Goal: Communication & Community: Answer question/provide support

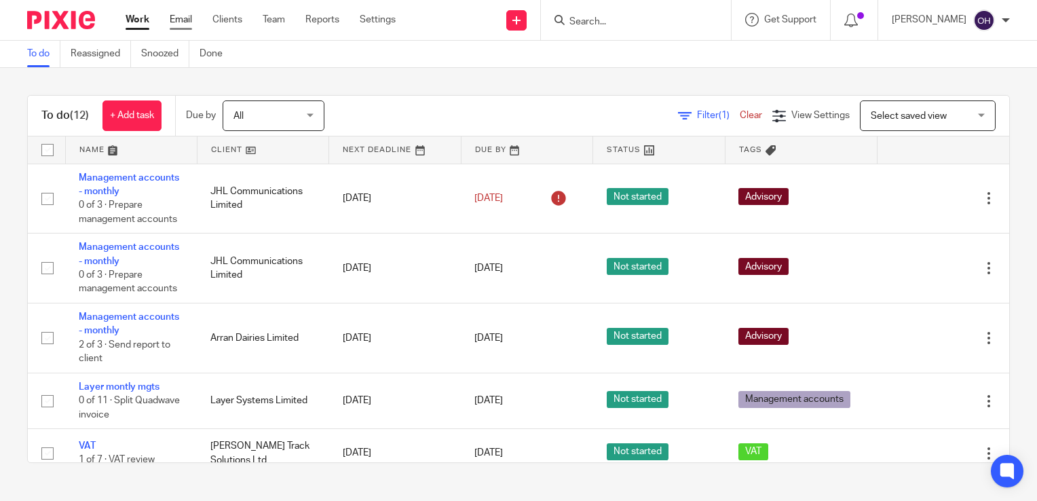
click at [175, 18] on link "Email" at bounding box center [181, 20] width 22 height 14
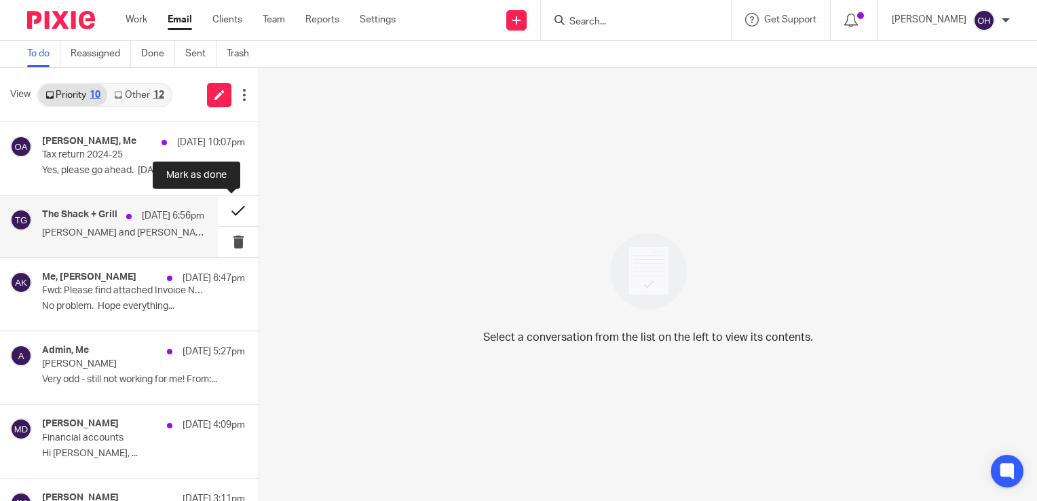
click at [233, 211] on button at bounding box center [238, 210] width 41 height 31
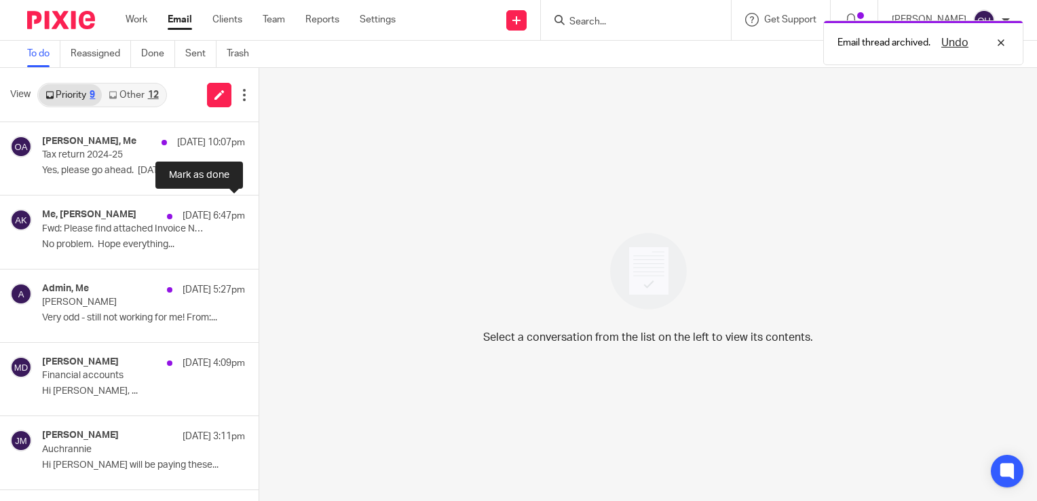
click at [258, 211] on button at bounding box center [263, 213] width 11 height 36
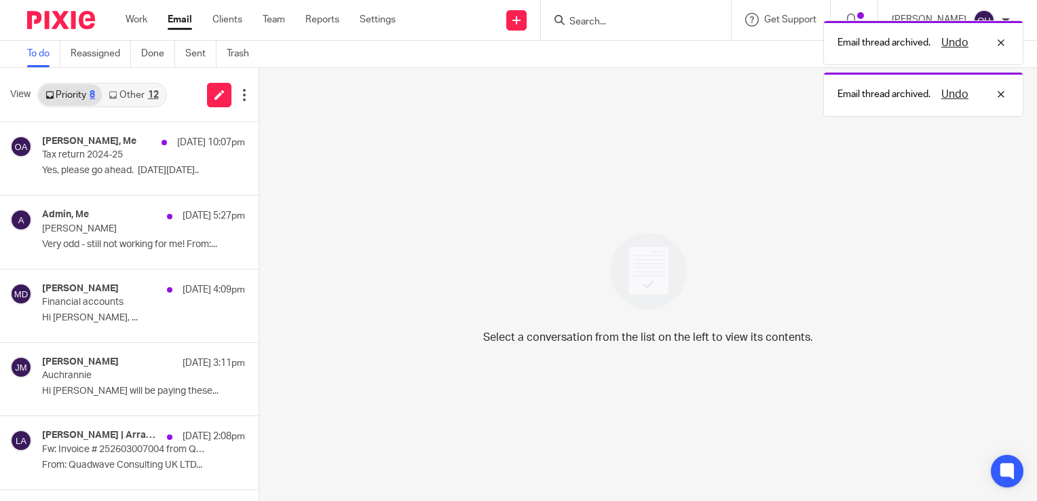
click at [136, 96] on link "Other 12" at bounding box center [133, 95] width 63 height 22
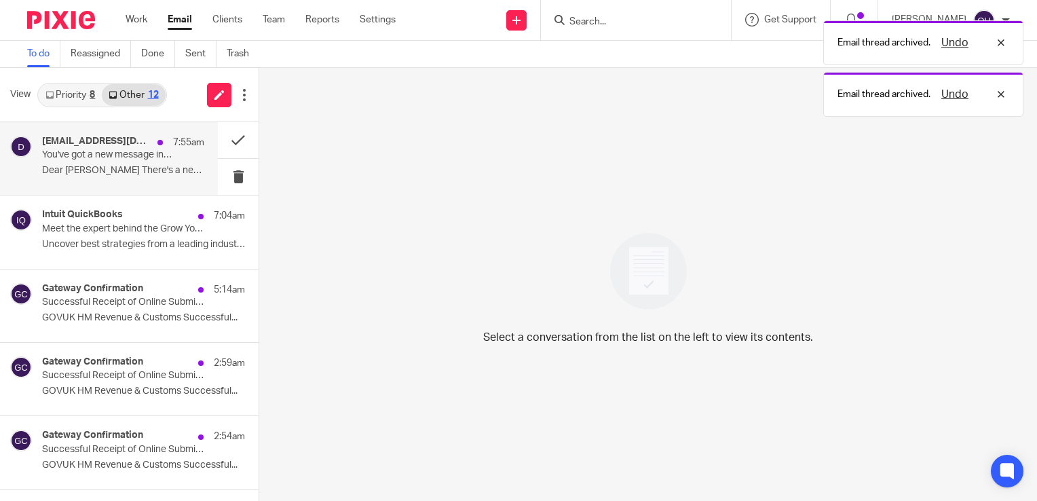
click at [155, 157] on p "You've got a new message in your NEST mailbox" at bounding box center [107, 155] width 130 height 12
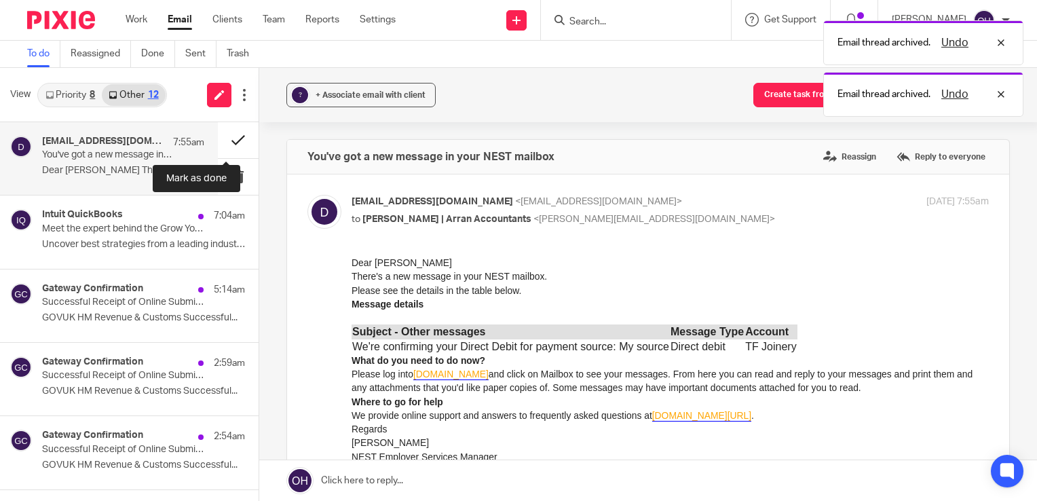
click at [223, 142] on button at bounding box center [238, 140] width 41 height 36
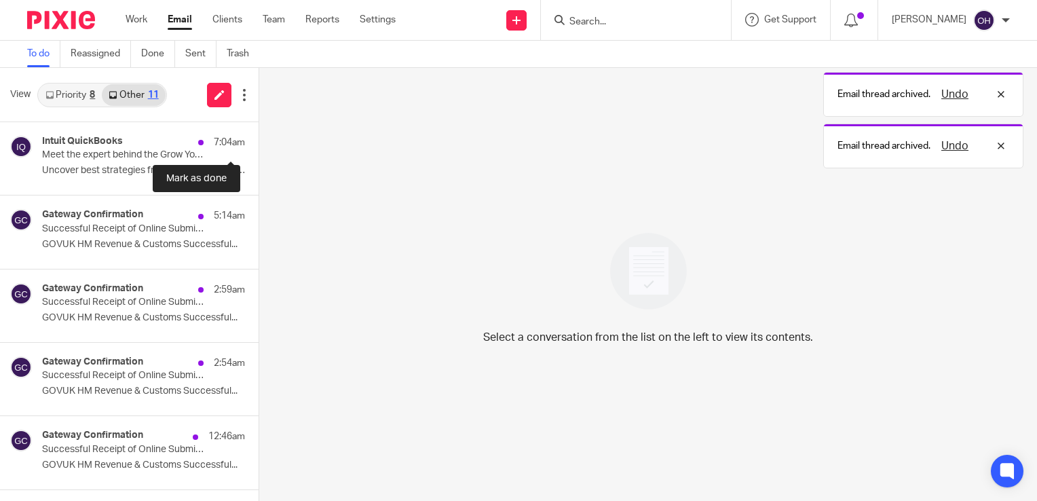
click at [258, 142] on button at bounding box center [263, 140] width 11 height 36
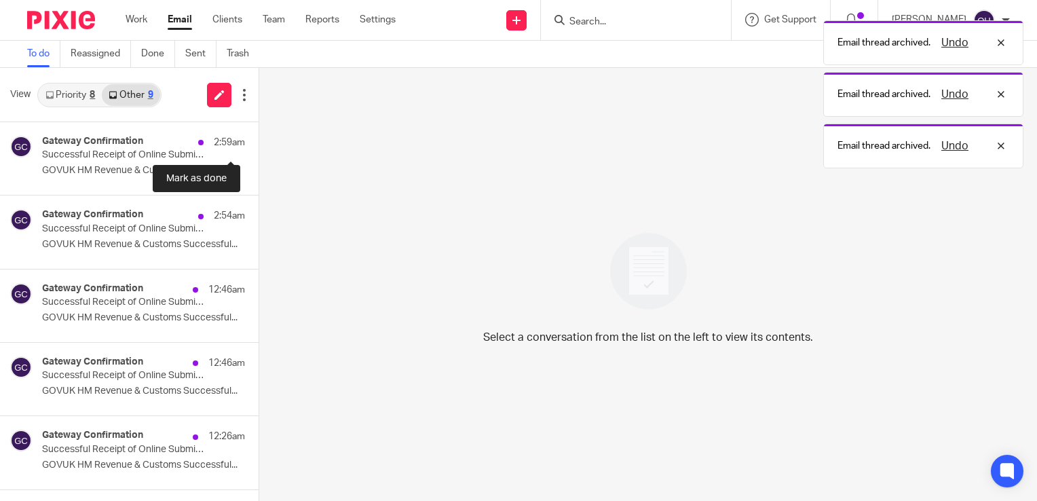
click at [258, 142] on button at bounding box center [263, 140] width 11 height 36
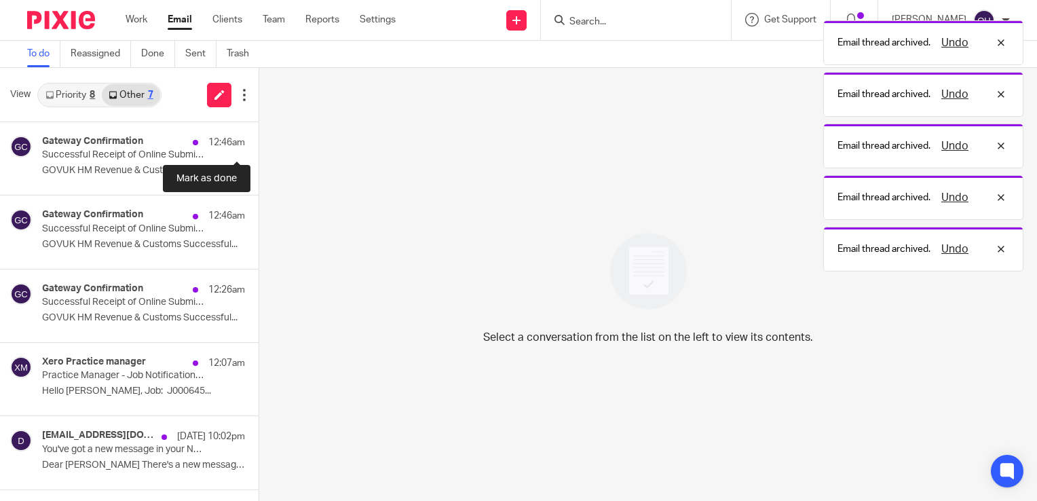
click at [258, 142] on button at bounding box center [263, 140] width 11 height 36
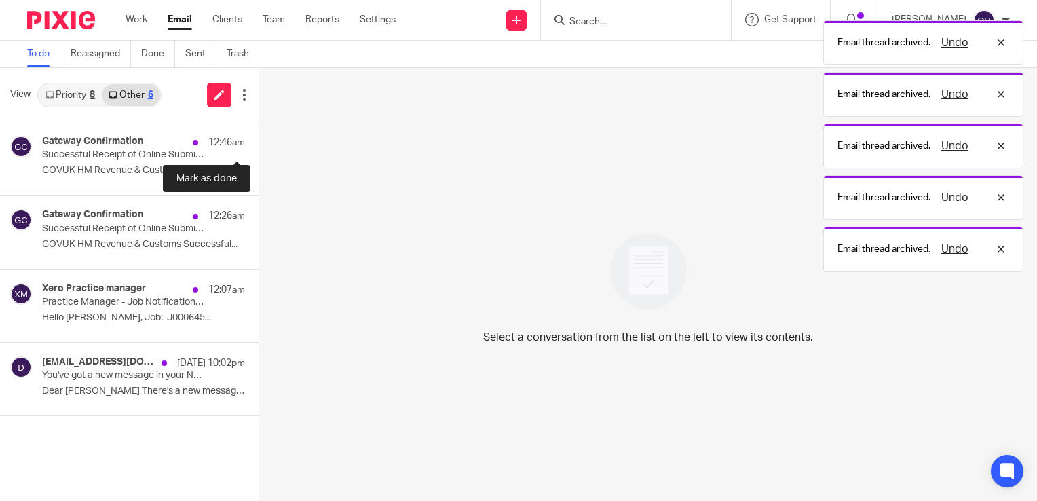
click at [258, 142] on button at bounding box center [263, 140] width 11 height 36
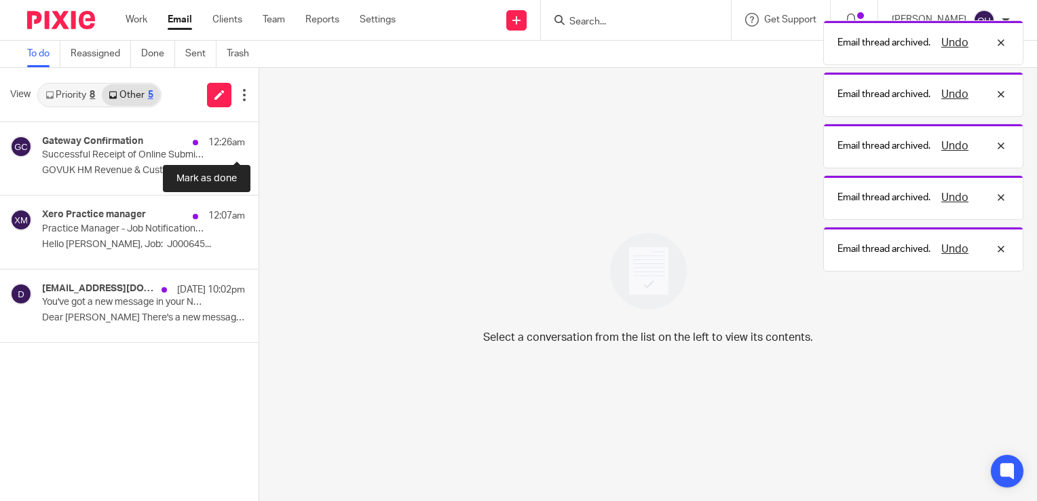
click at [258, 142] on button at bounding box center [263, 140] width 11 height 36
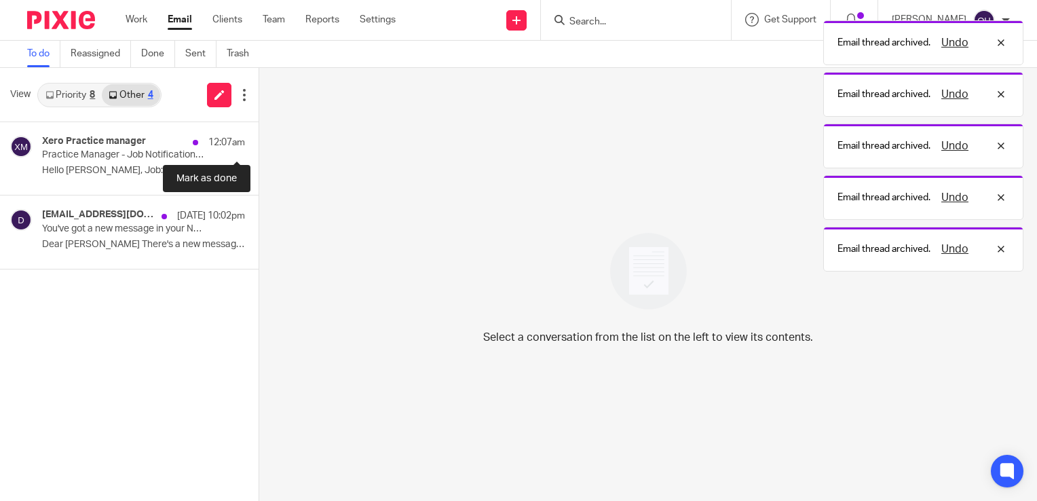
click at [258, 142] on button at bounding box center [263, 140] width 11 height 36
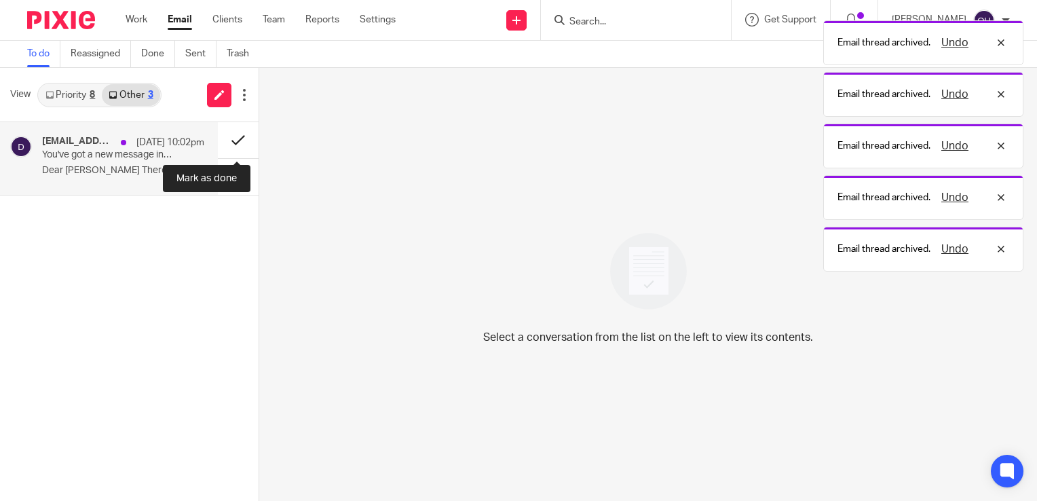
click at [225, 142] on button at bounding box center [238, 140] width 41 height 36
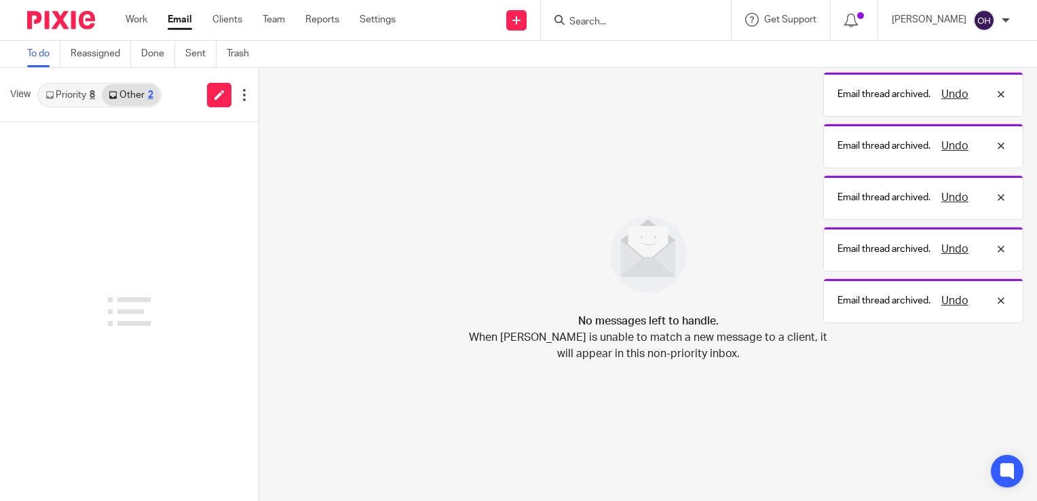
click at [81, 96] on link "Priority 8" at bounding box center [70, 95] width 63 height 22
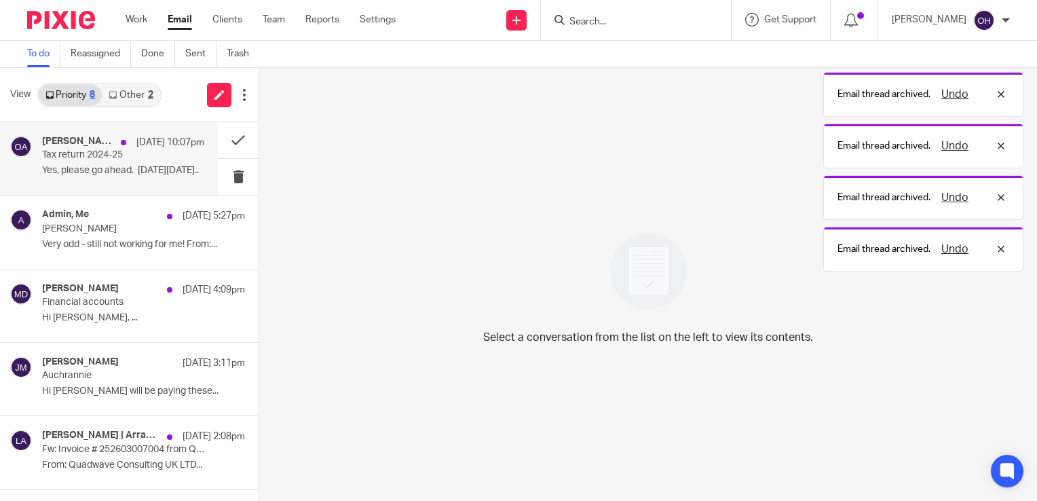
click at [121, 140] on div at bounding box center [123, 142] width 5 height 5
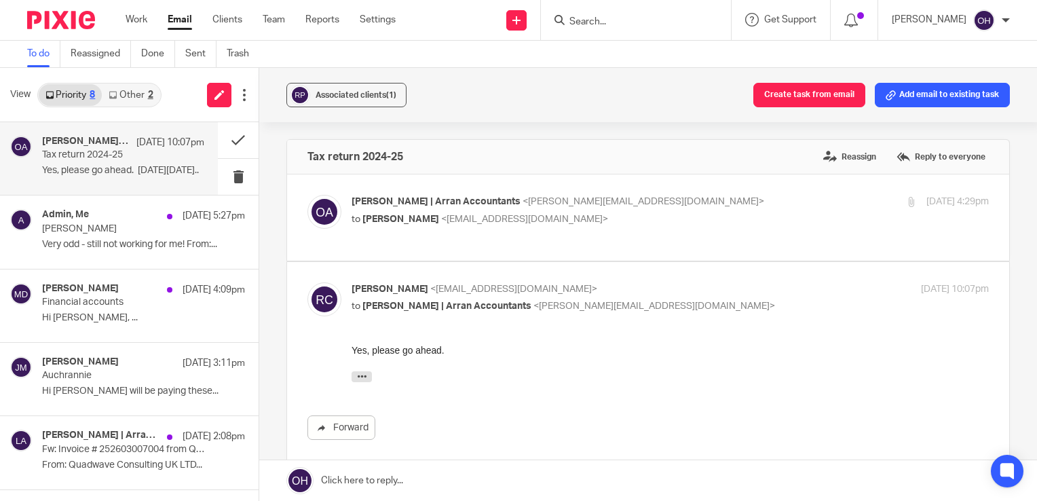
click at [54, 148] on div "Reece Currie, Me 12 Aug 10:07pm" at bounding box center [123, 143] width 162 height 14
click at [351, 226] on div "Olivia | Arran Accountants <olivia@arranaccountants.co.uk> to Reece Currie <rcu…" at bounding box center [669, 212] width 637 height 34
checkbox input "true"
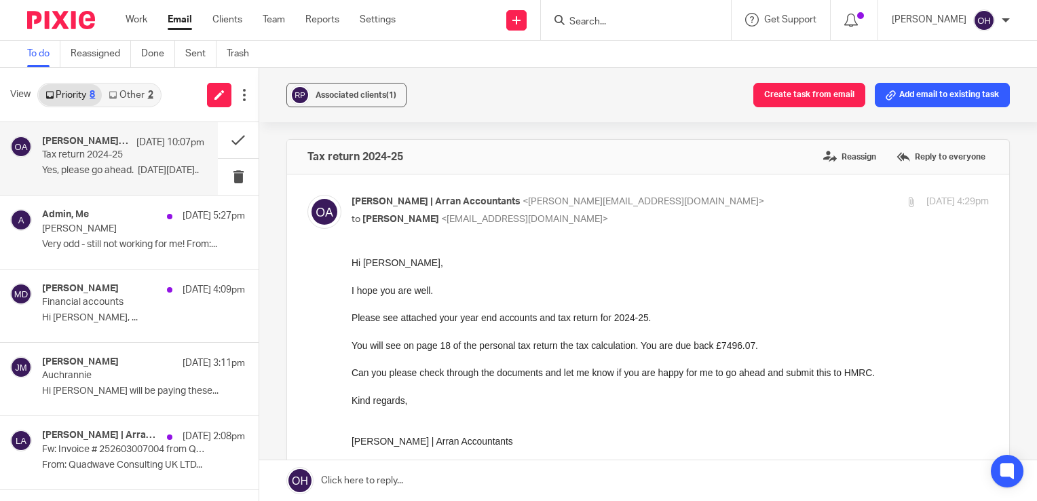
click at [140, 92] on link "Other 2" at bounding box center [131, 95] width 58 height 22
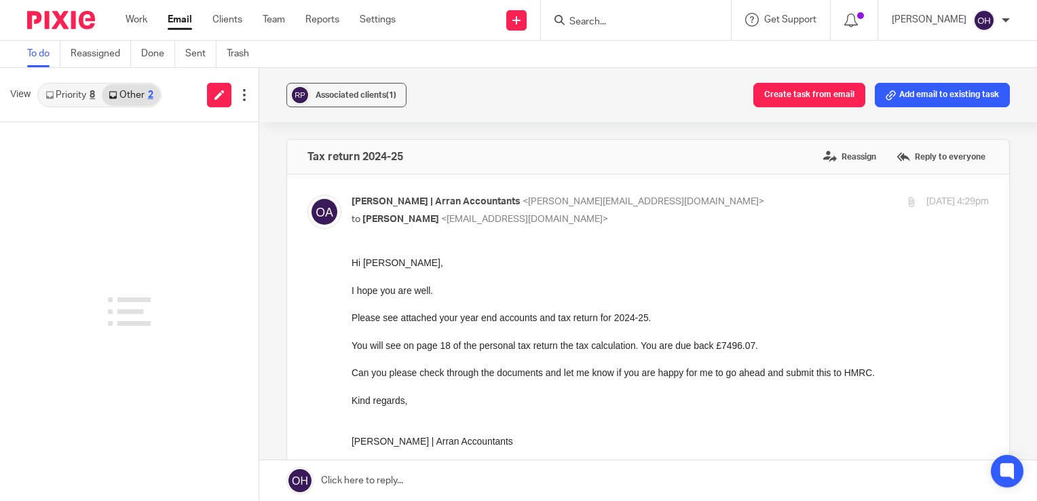
click at [51, 91] on icon at bounding box center [49, 95] width 8 height 8
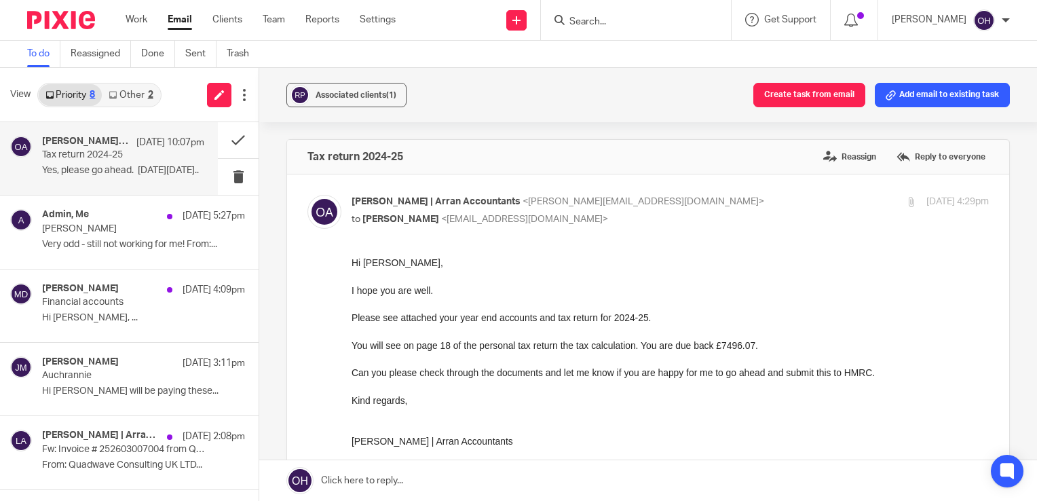
drag, startPoint x: 109, startPoint y: 157, endPoint x: 509, endPoint y: 205, distance: 403.1
click at [109, 157] on p "Tax return 2024-25" at bounding box center [107, 155] width 130 height 12
click at [893, 163] on label "Reply to everyone" at bounding box center [941, 157] width 96 height 20
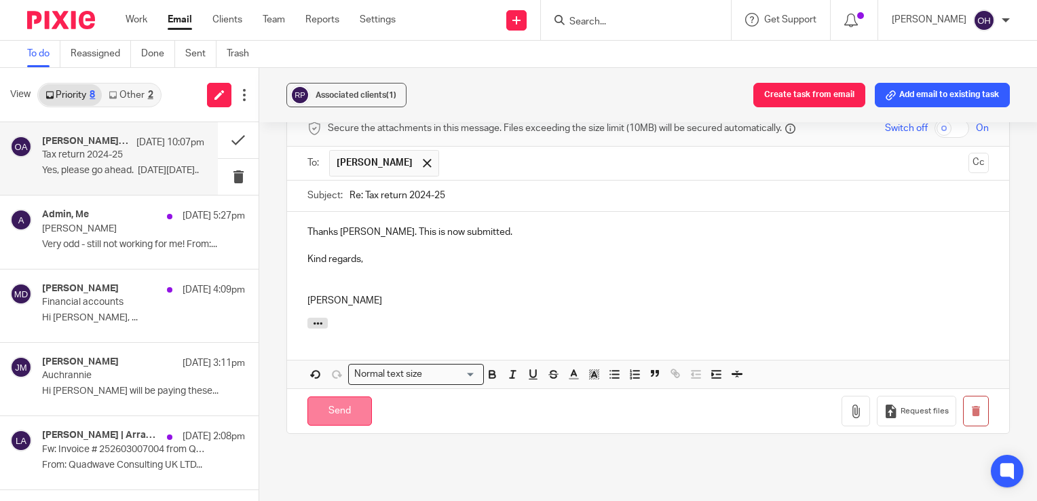
click at [338, 407] on input "Send" at bounding box center [339, 410] width 64 height 29
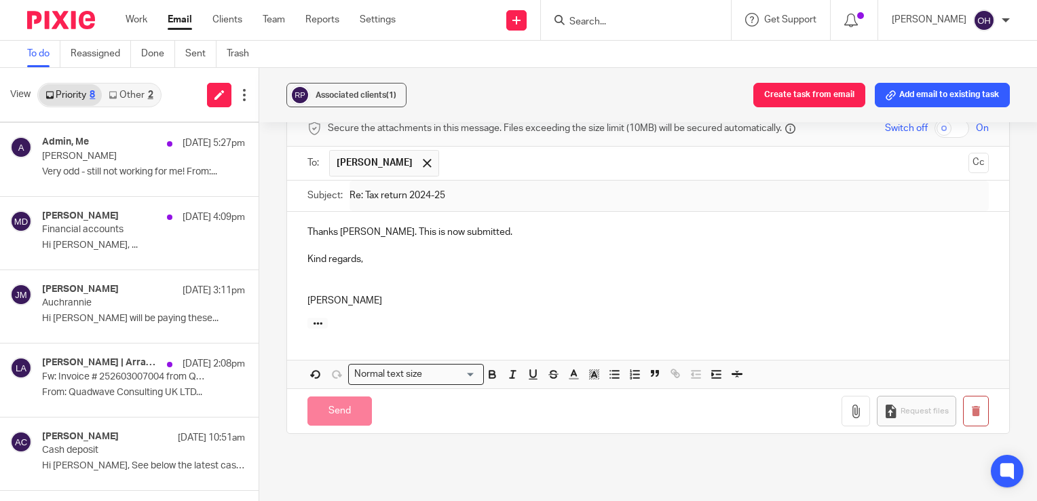
scroll to position [496, 0]
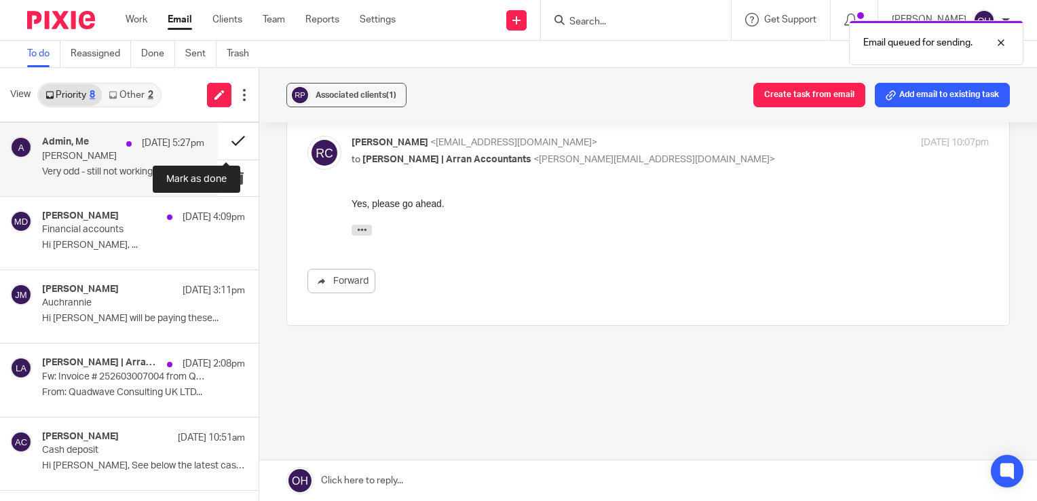
click at [223, 140] on button at bounding box center [238, 141] width 41 height 36
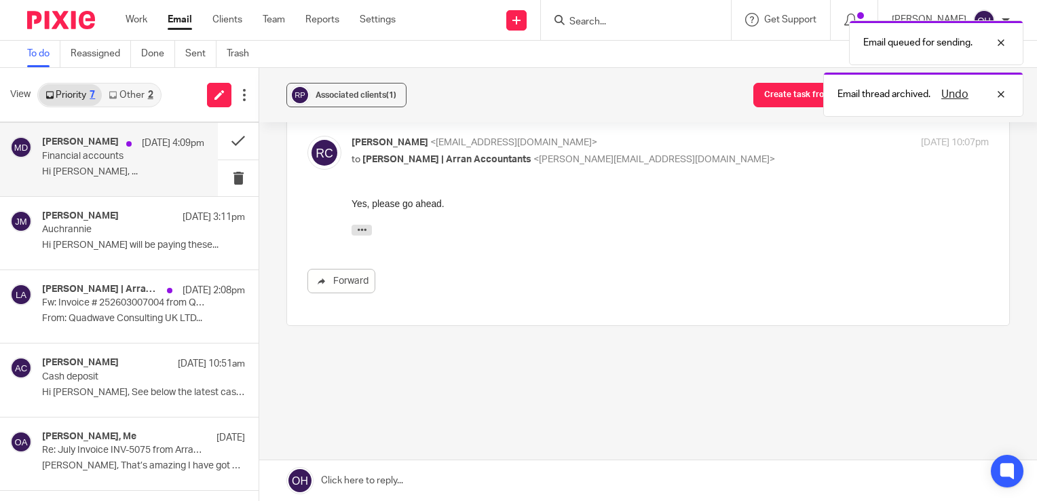
click at [110, 162] on div "Mary Dobson 12 Aug 4:09pm Financial accounts Hi Olivia, ..." at bounding box center [123, 158] width 162 height 45
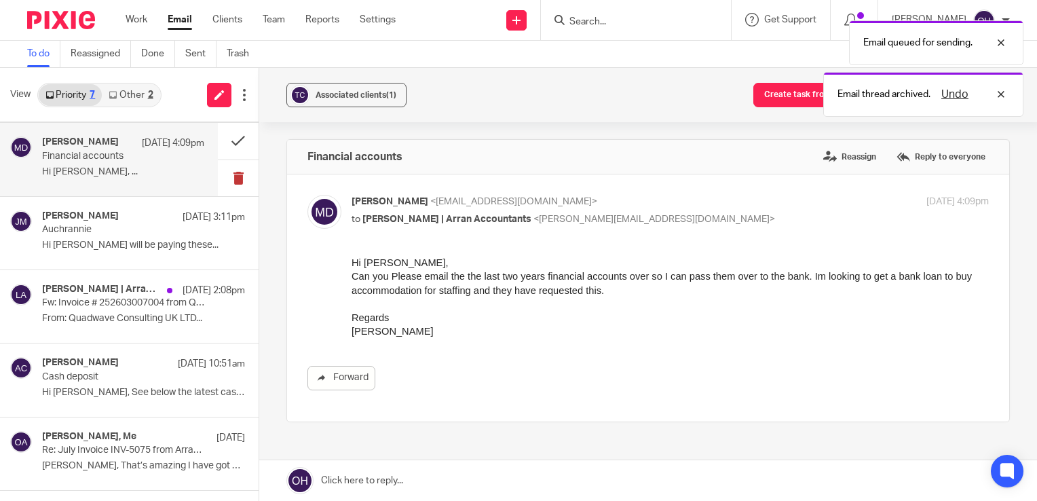
scroll to position [0, 0]
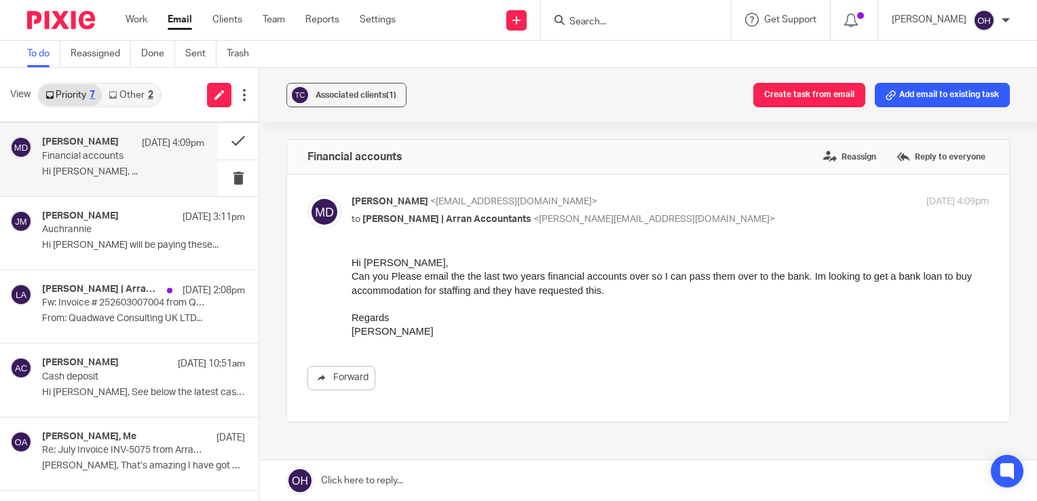
click at [923, 142] on div "Financial accounts Reassign Reply to everyone" at bounding box center [648, 157] width 722 height 34
click at [923, 152] on label "Reply to everyone" at bounding box center [941, 157] width 96 height 20
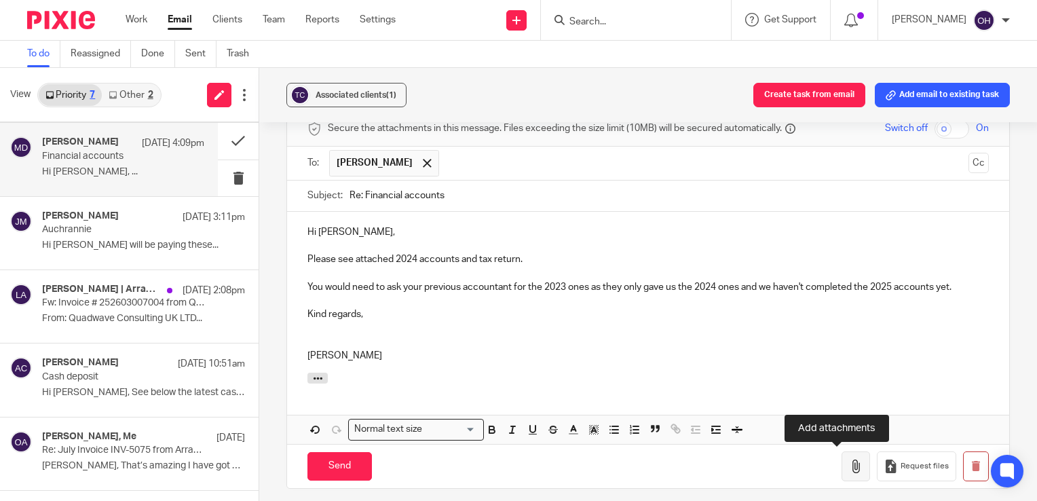
click at [845, 461] on button "button" at bounding box center [855, 466] width 28 height 31
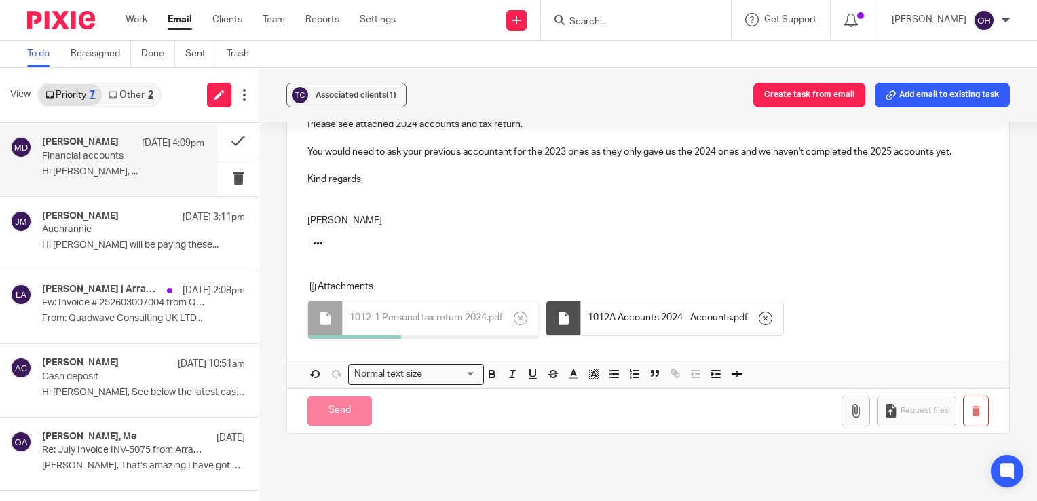
scroll to position [467, 0]
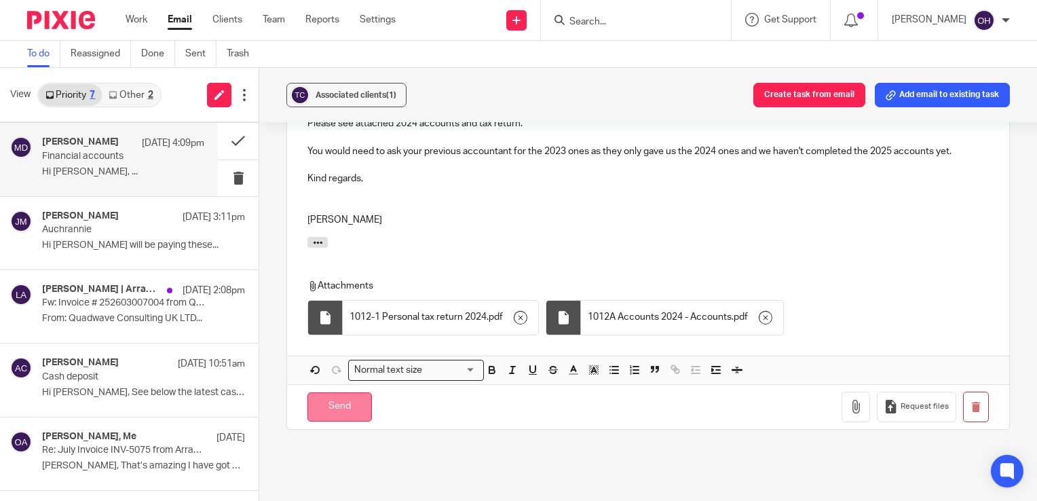
click at [339, 405] on input "Send" at bounding box center [339, 406] width 64 height 29
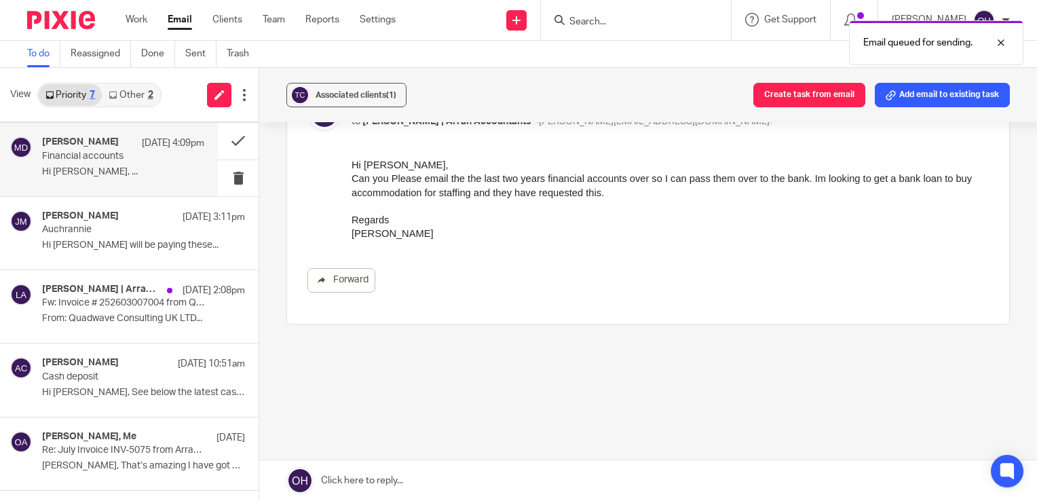
scroll to position [97, 0]
click at [224, 137] on button at bounding box center [238, 141] width 41 height 36
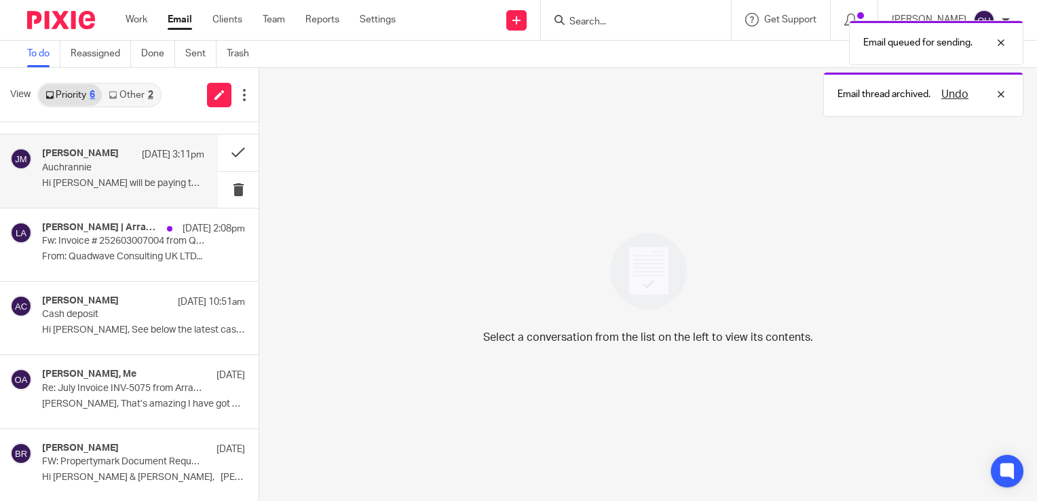
click at [134, 183] on p "Hi Olivia Auchrannie will be paying these..." at bounding box center [123, 184] width 162 height 12
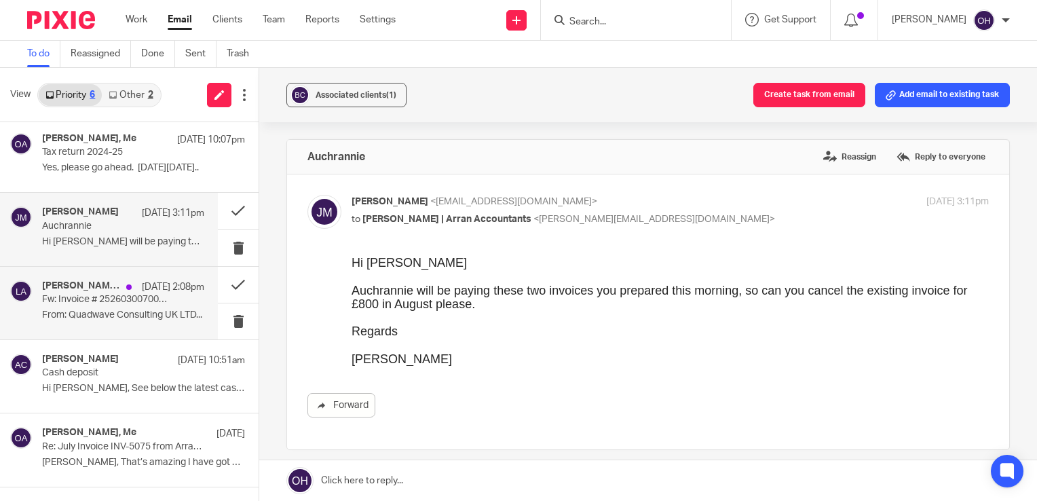
scroll to position [0, 0]
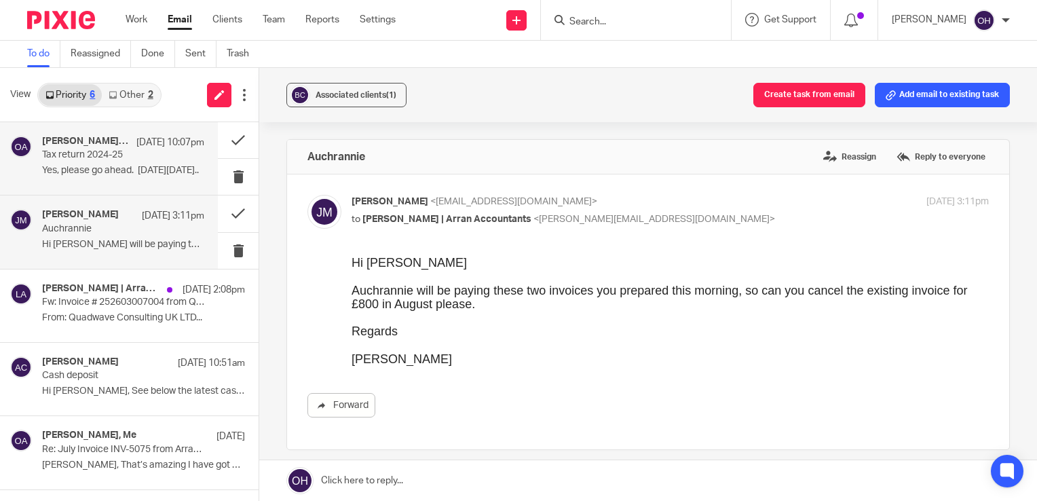
click at [143, 176] on p "Yes, please go ahead. On Tue, 12 Aug..." at bounding box center [123, 171] width 162 height 12
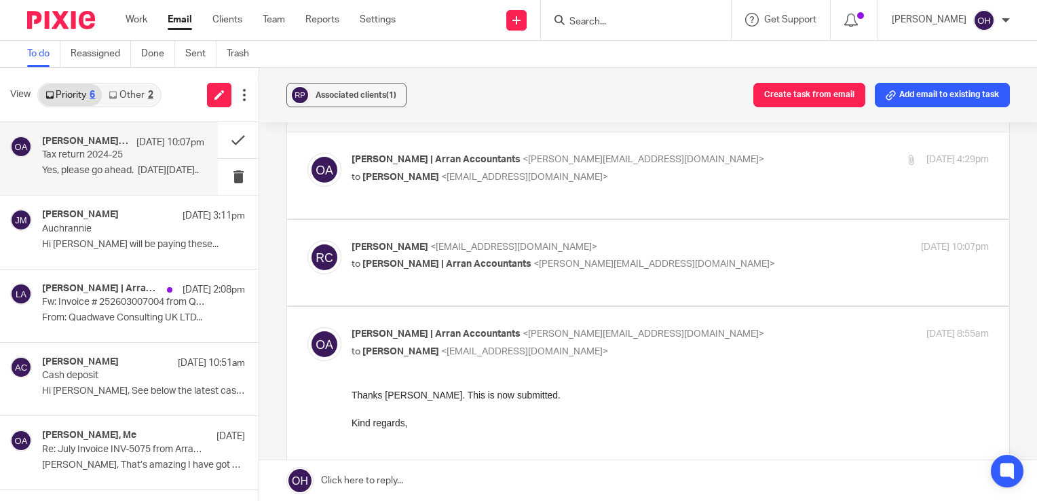
scroll to position [68, 0]
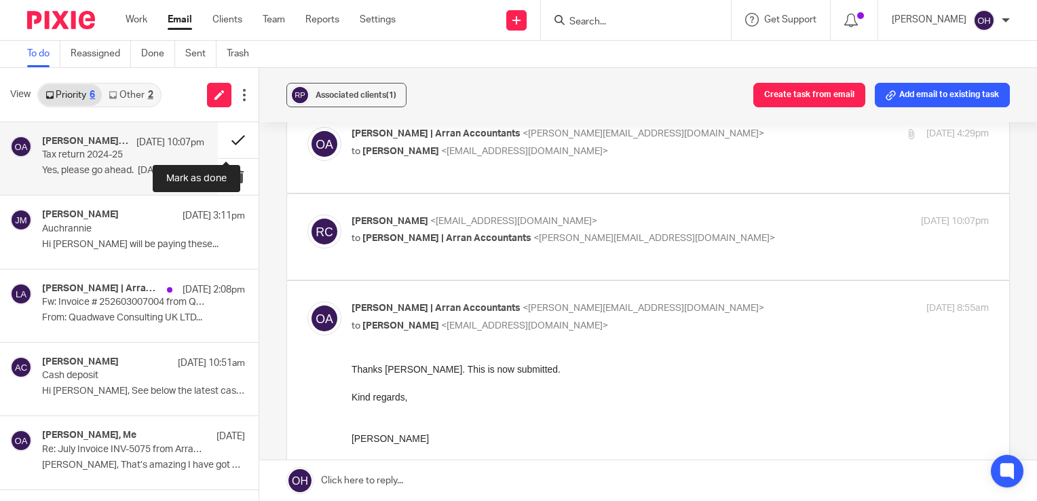
click at [228, 137] on button at bounding box center [238, 140] width 41 height 36
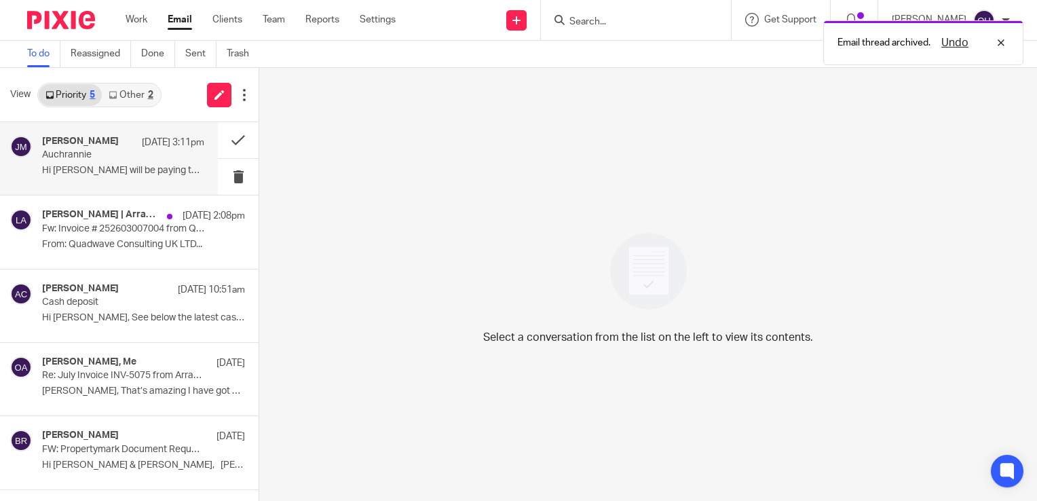
click at [113, 147] on div "John May 12 Aug 3:11pm" at bounding box center [123, 143] width 162 height 14
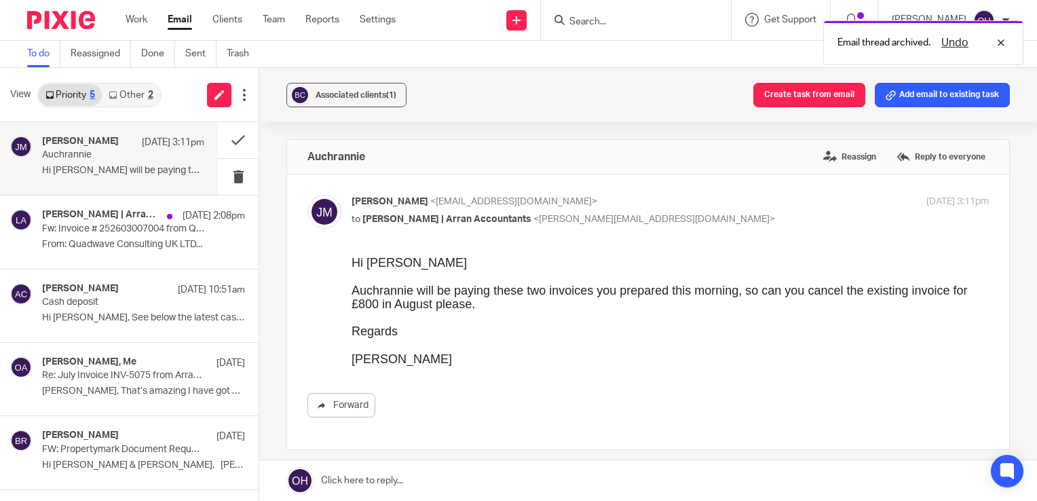
scroll to position [0, 0]
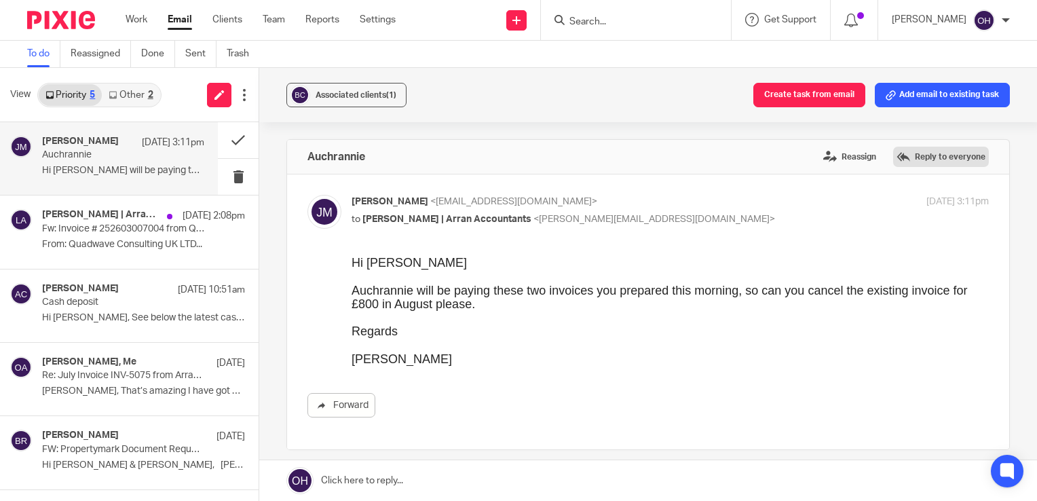
click at [914, 163] on label "Reply to everyone" at bounding box center [941, 157] width 96 height 20
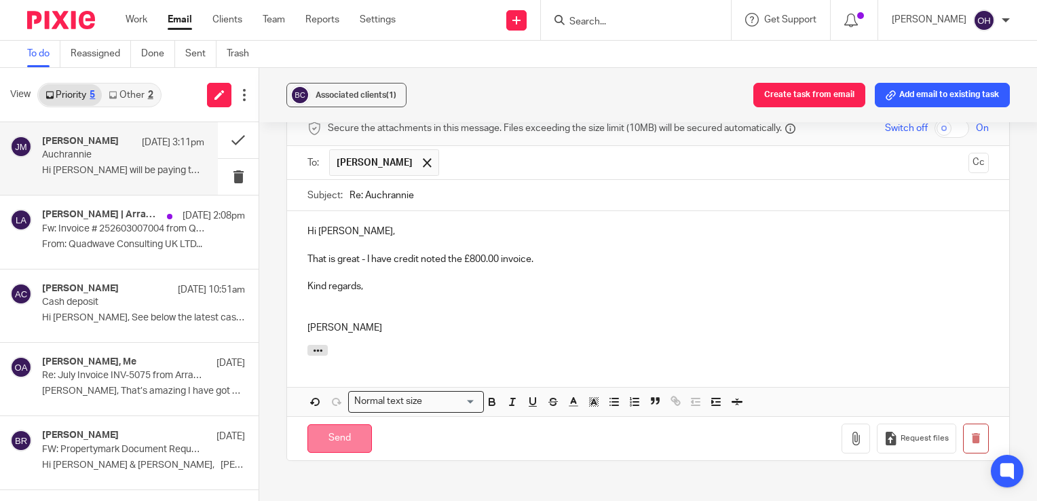
click at [346, 429] on input "Send" at bounding box center [339, 438] width 64 height 29
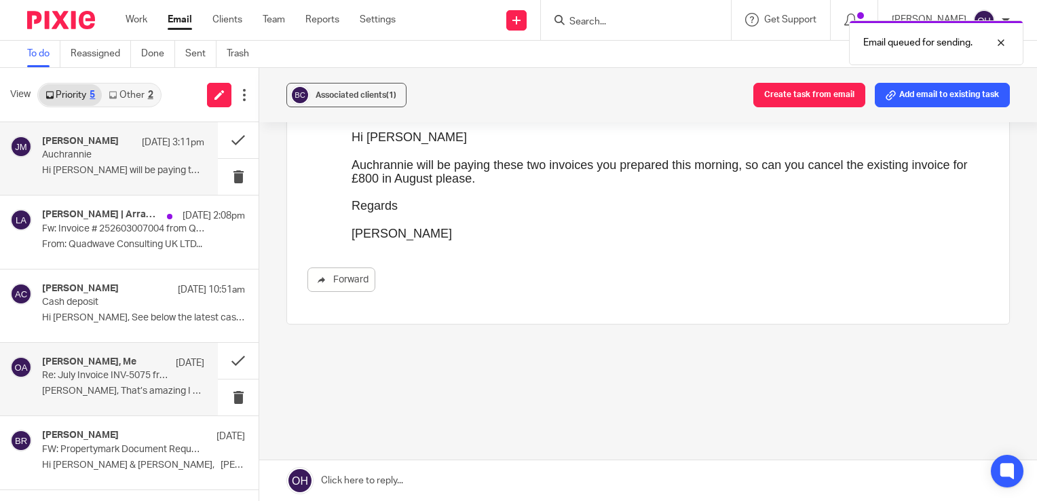
scroll to position [125, 0]
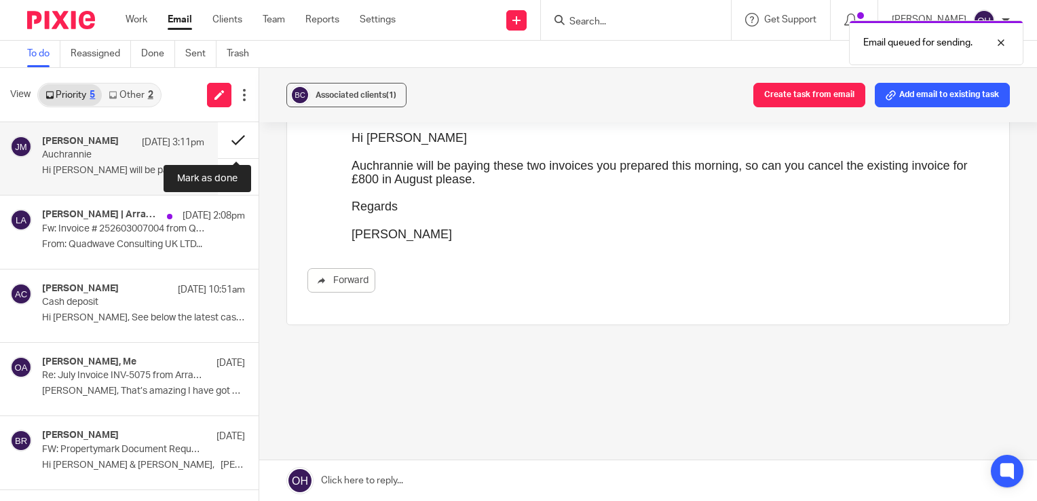
click at [230, 138] on button at bounding box center [238, 140] width 41 height 36
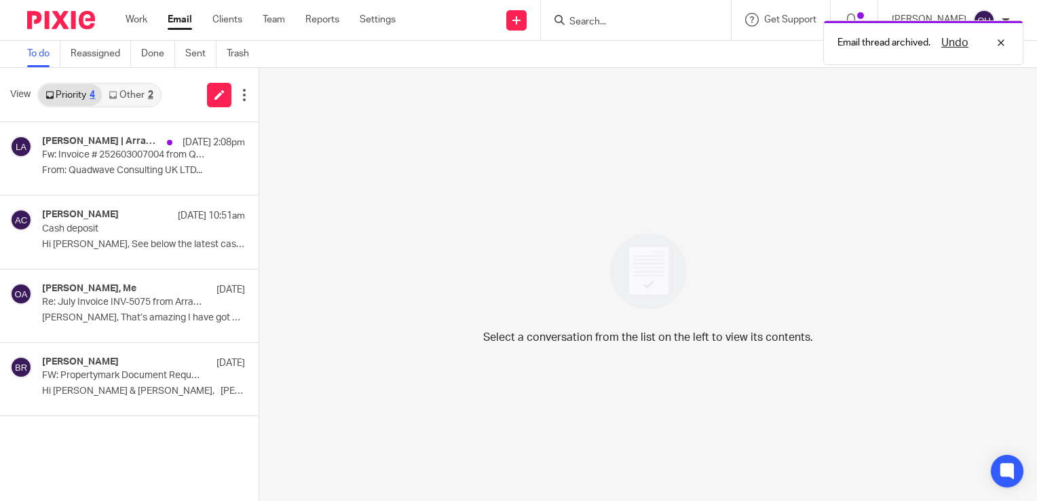
click at [138, 96] on link "Other 2" at bounding box center [131, 95] width 58 height 22
click at [144, 89] on link "Other 2" at bounding box center [131, 95] width 58 height 22
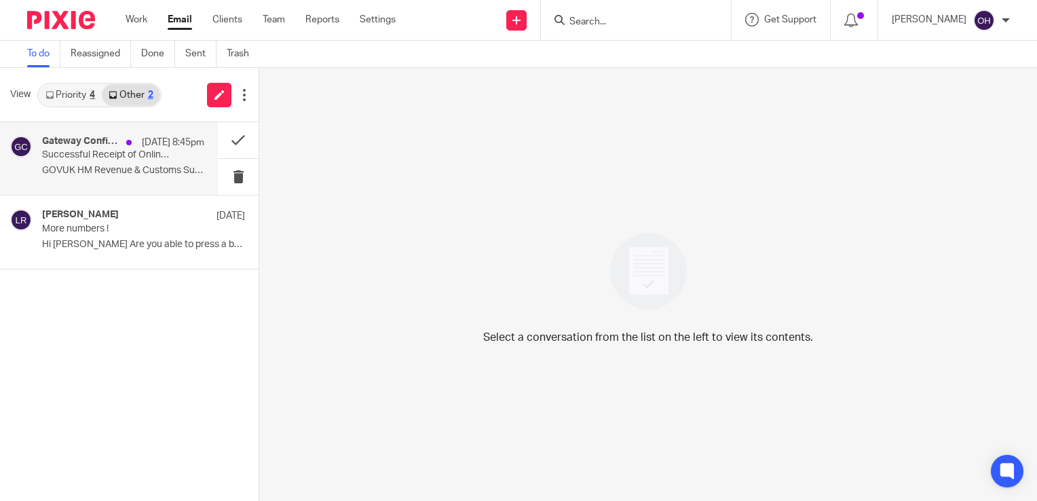
click at [149, 145] on p "12 Aug 8:45pm" at bounding box center [173, 143] width 62 height 14
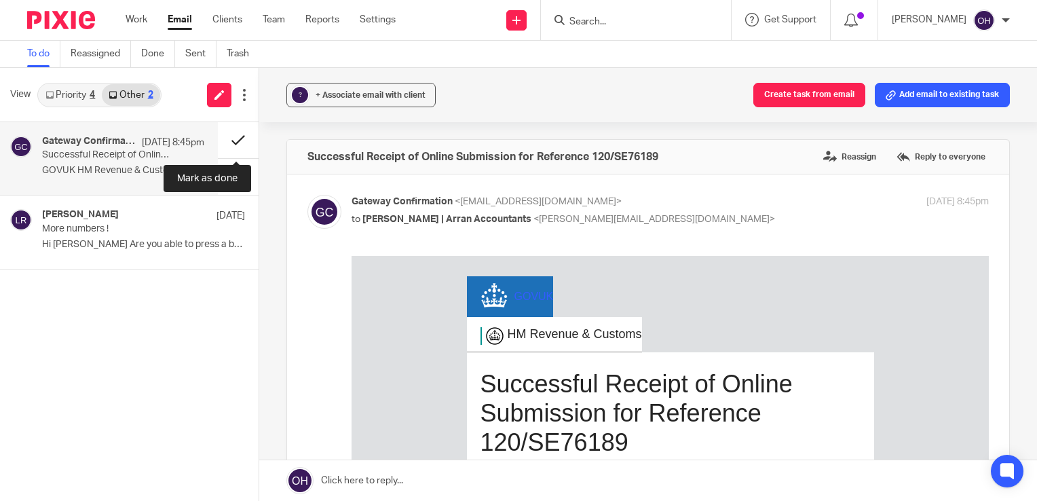
click at [224, 138] on button at bounding box center [238, 140] width 41 height 36
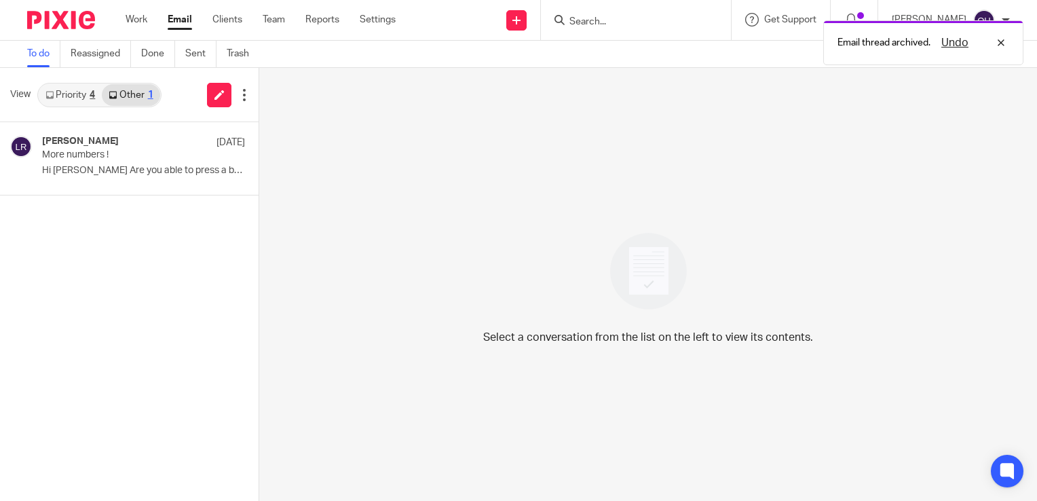
click at [96, 95] on link "Priority 4" at bounding box center [70, 95] width 63 height 22
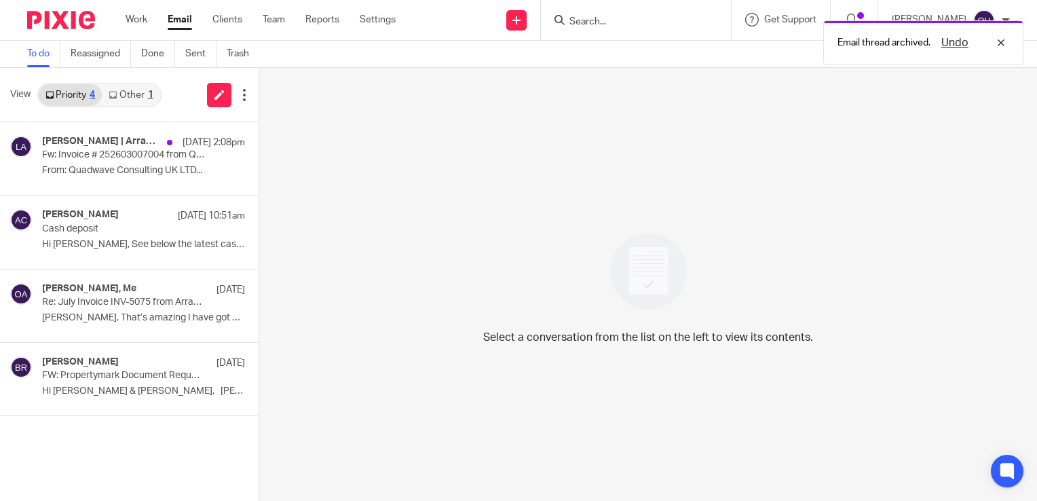
click at [148, 22] on ul "Work Email Clients Team Reports Settings" at bounding box center [271, 20] width 290 height 14
click at [138, 19] on link "Work" at bounding box center [137, 20] width 22 height 14
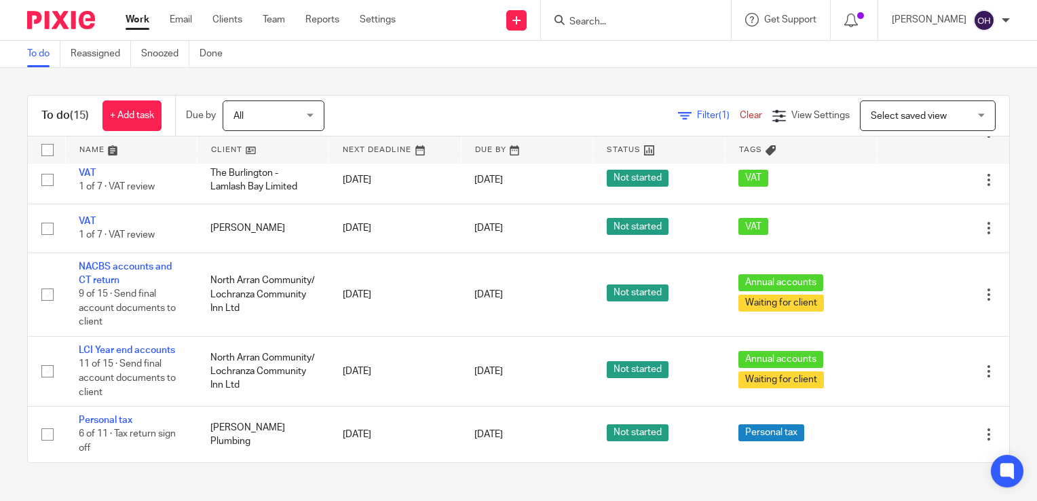
scroll to position [611, 0]
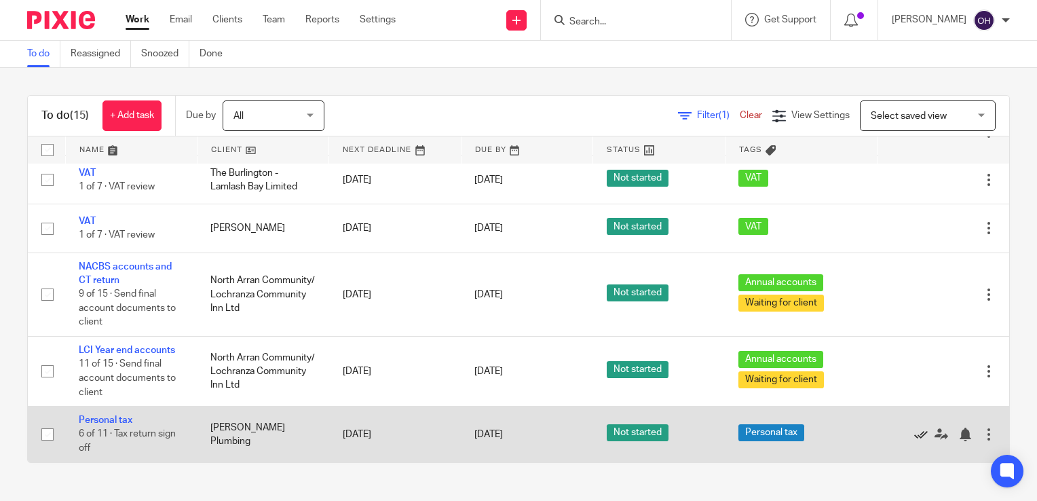
click at [914, 436] on icon at bounding box center [921, 434] width 14 height 14
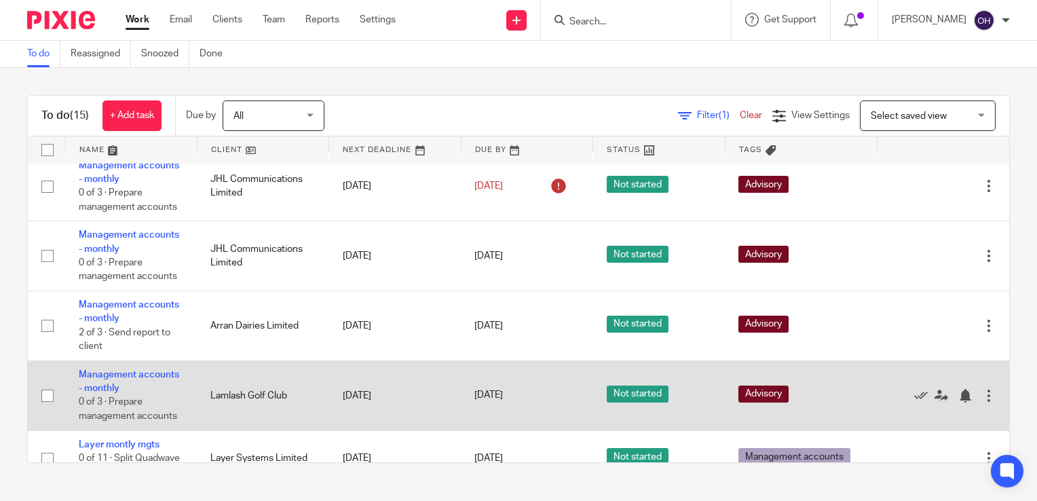
scroll to position [0, 0]
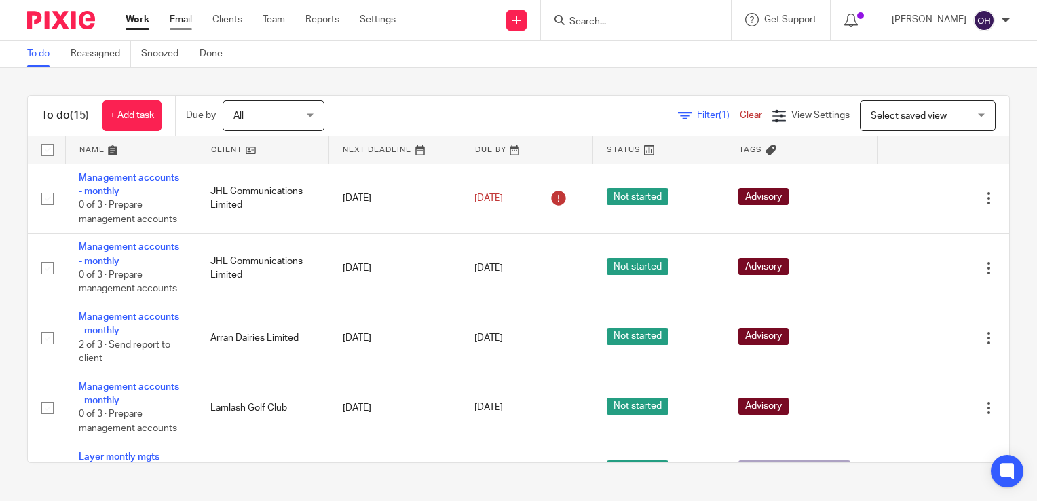
click at [187, 26] on link "Email" at bounding box center [181, 20] width 22 height 14
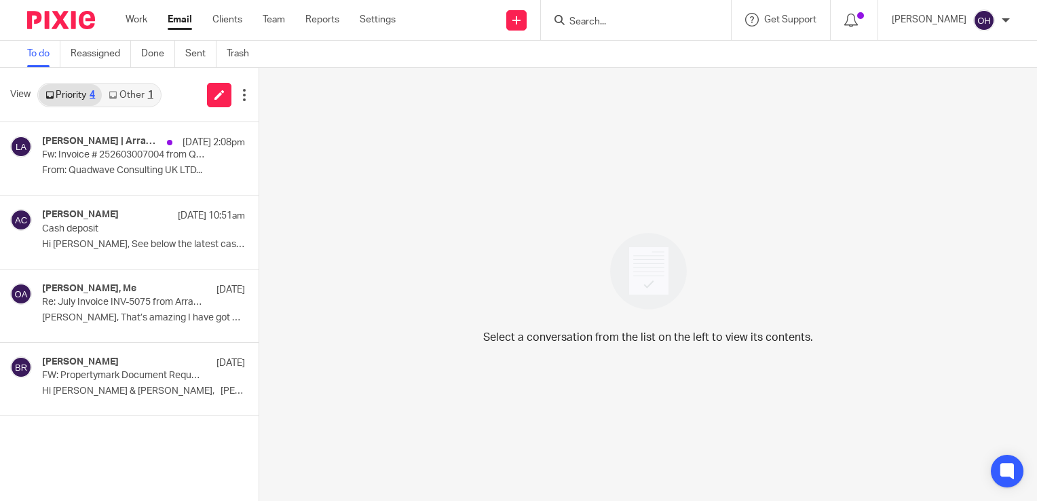
click at [122, 96] on link "Other 1" at bounding box center [131, 95] width 58 height 22
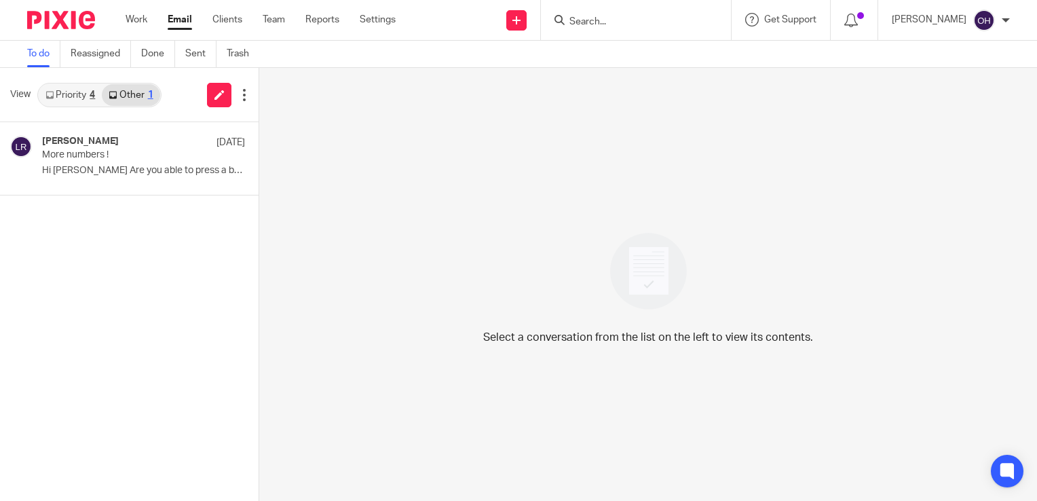
click at [90, 91] on div "4" at bounding box center [92, 94] width 5 height 9
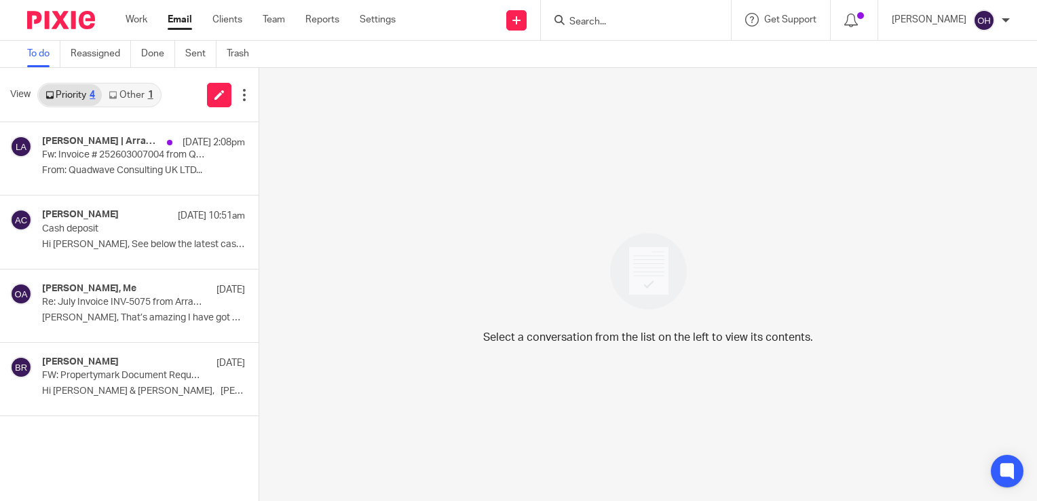
click at [526, 276] on div "Select a conversation from the list on the left to view its contents." at bounding box center [648, 284] width 778 height 433
